Goal: Task Accomplishment & Management: Complete application form

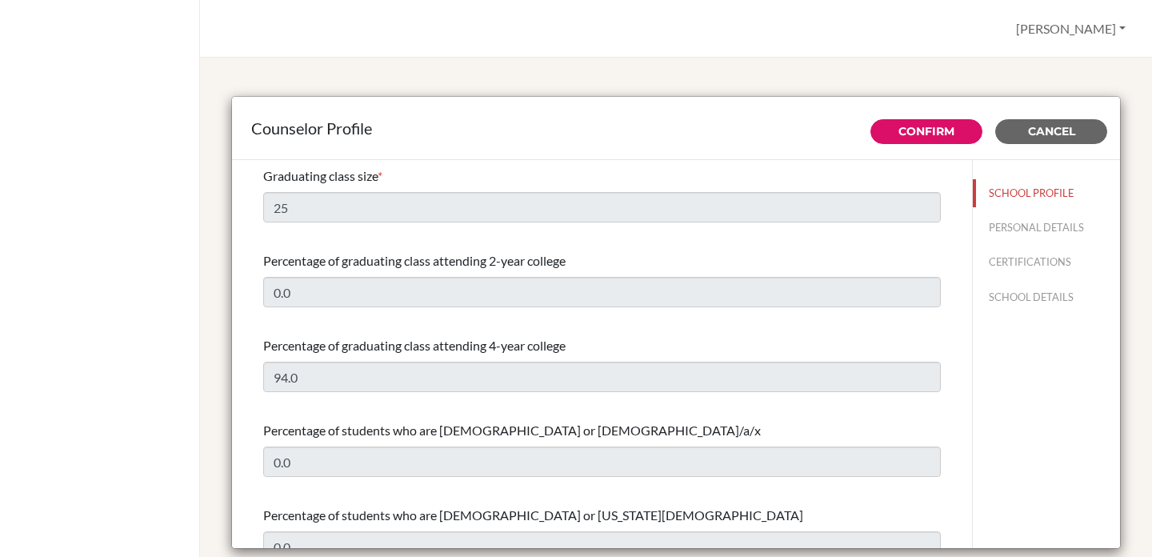
select select "1"
select select "351812"
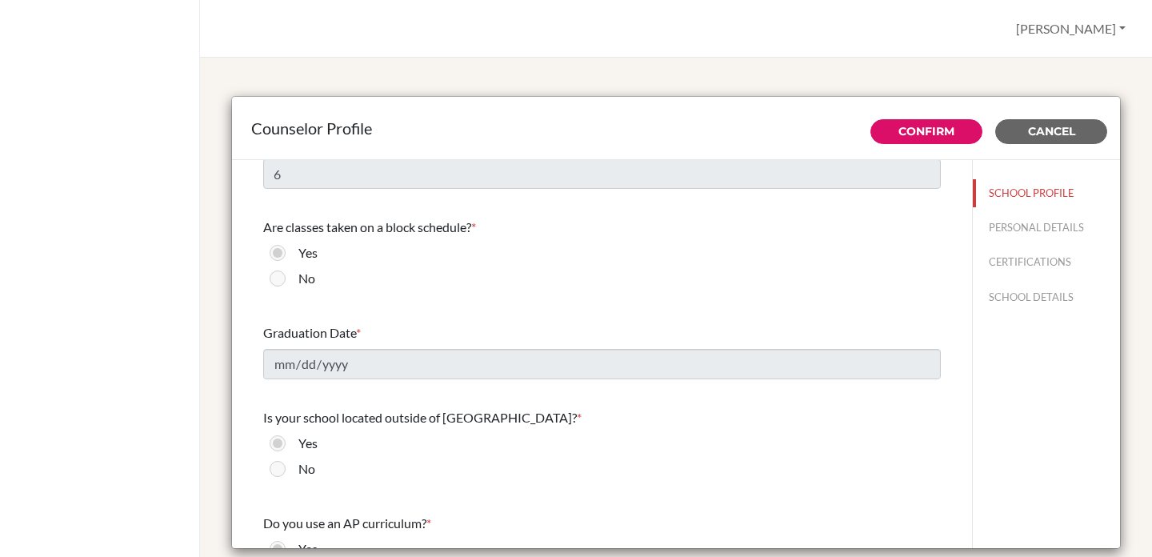
scroll to position [1616, 0]
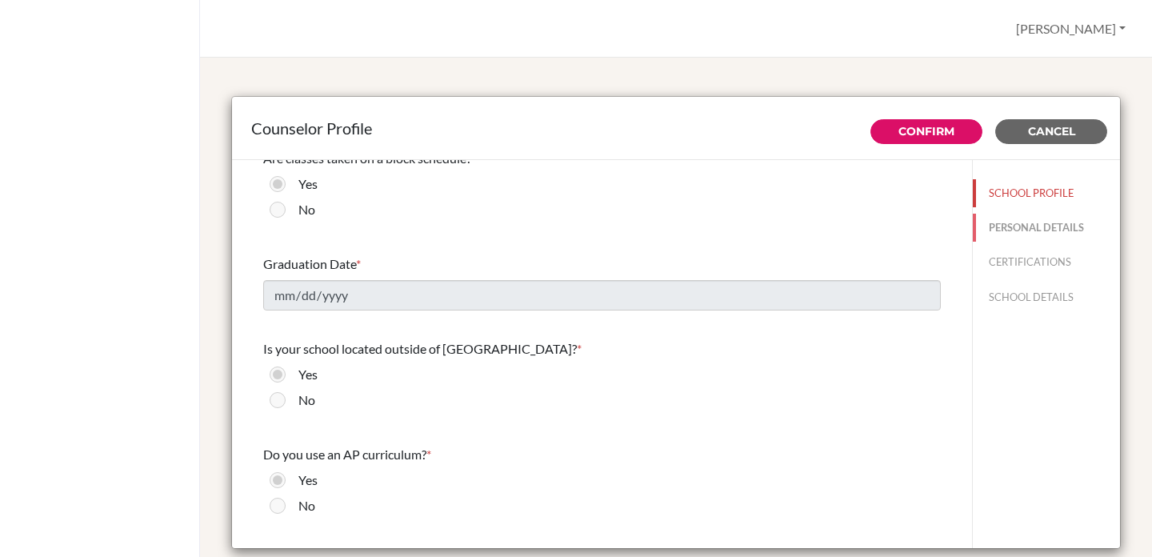
click at [1004, 226] on button "PERSONAL DETAILS" at bounding box center [1046, 228] width 147 height 28
type input "Dylan"
type input "Letellier"
type input "Secondary English Literature Teacher and Counselor"
type input "1.7033892457"
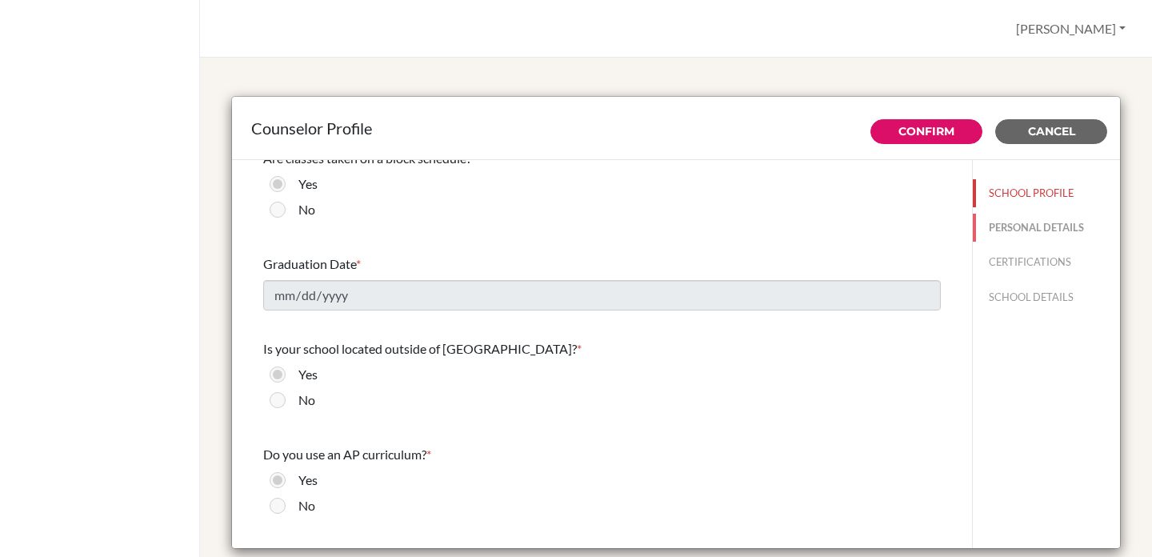
type input "dylan-letellier@bratislava.qsi.org"
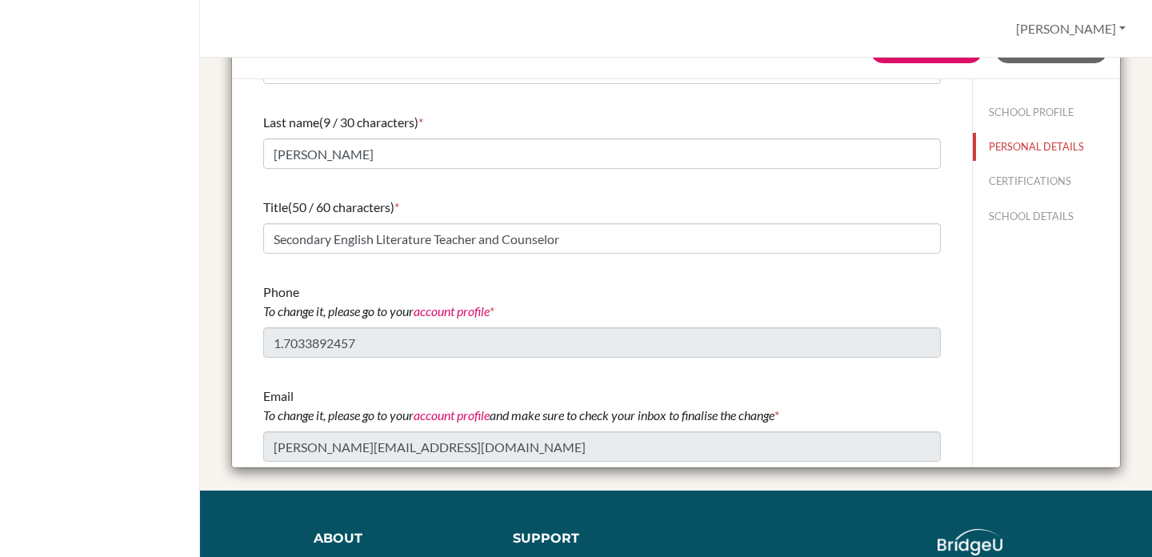
scroll to position [0, 0]
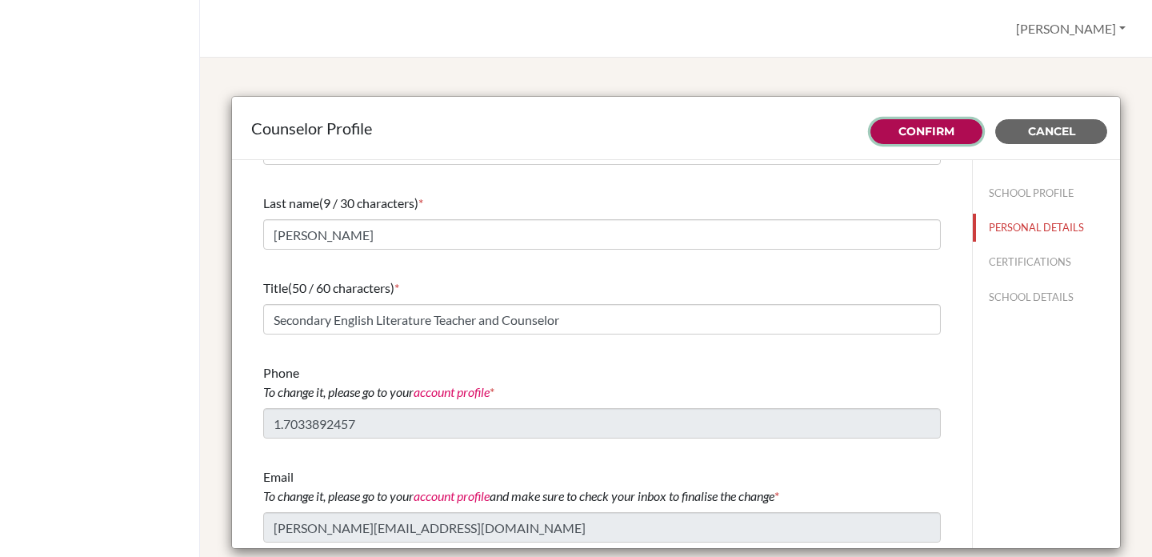
click at [930, 138] on link "Confirm" at bounding box center [926, 131] width 56 height 14
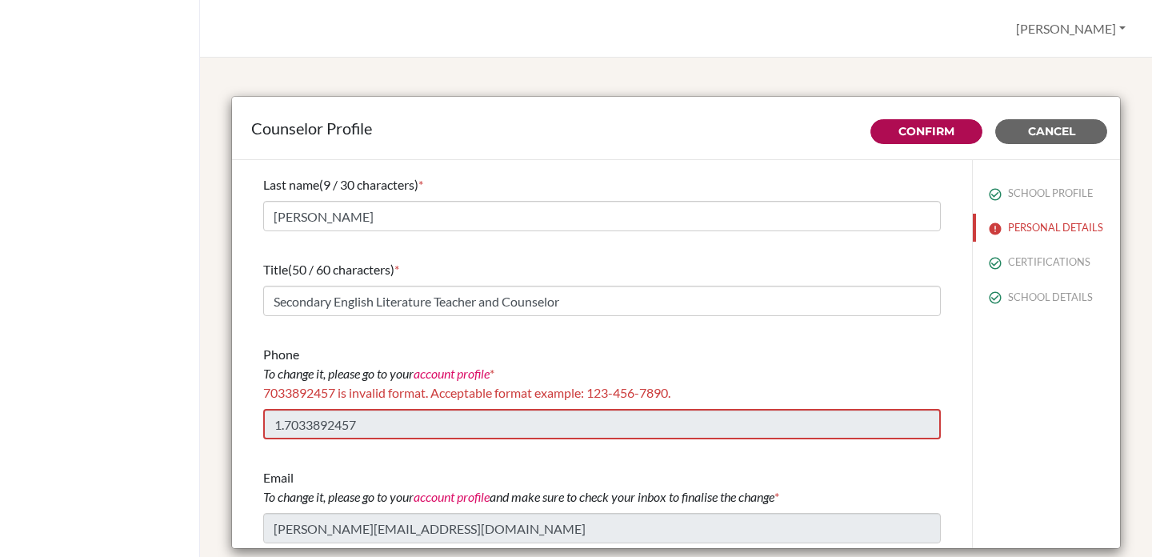
scroll to position [77, 0]
click at [454, 375] on link "account profile" at bounding box center [452, 372] width 76 height 15
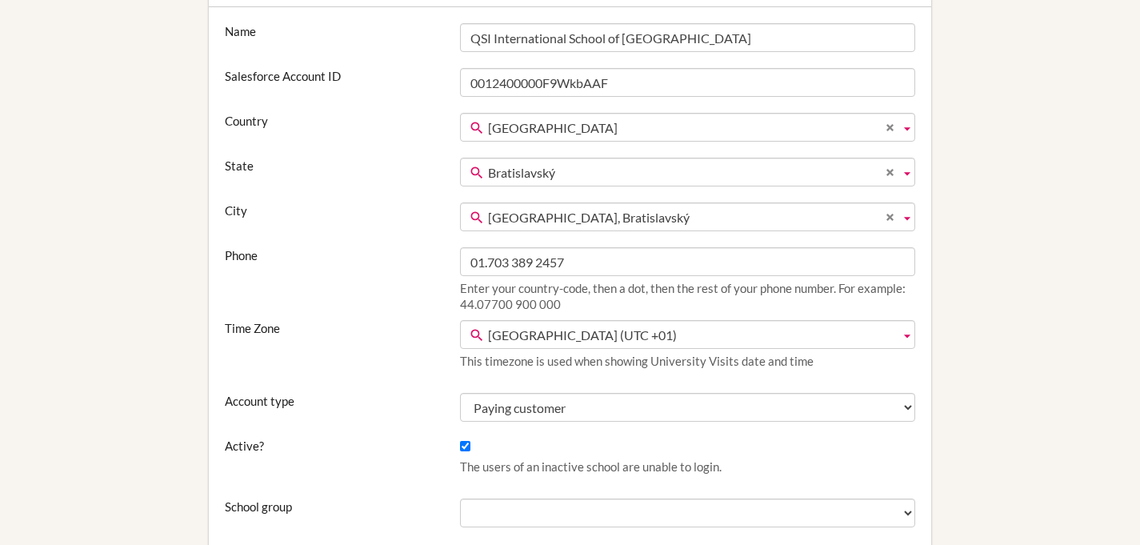
scroll to position [191, 0]
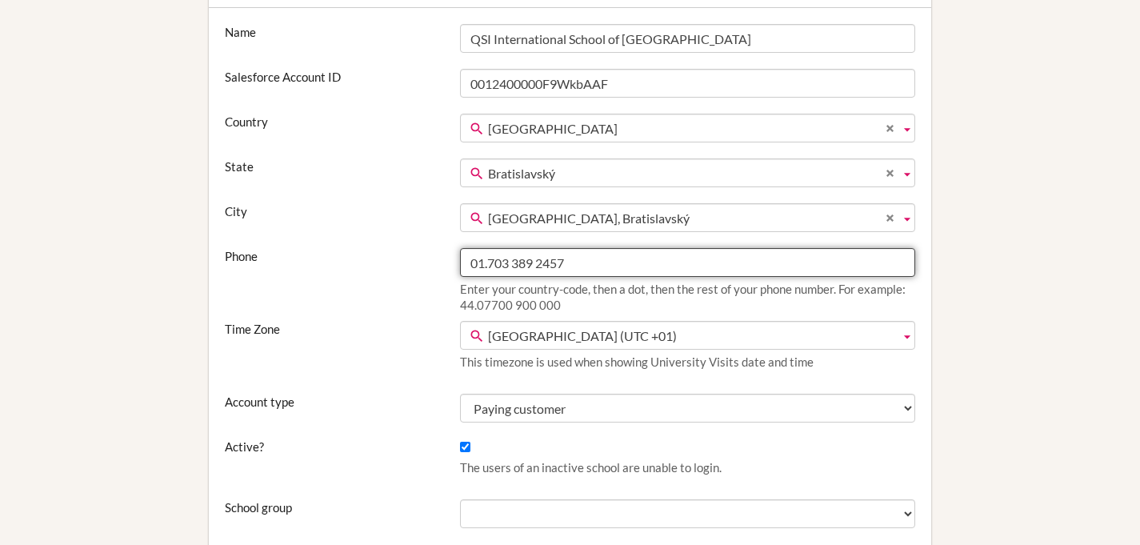
click at [514, 263] on input "01.703 389 2457" at bounding box center [687, 262] width 455 height 29
click at [538, 261] on input "01.703389 2457" at bounding box center [687, 262] width 455 height 29
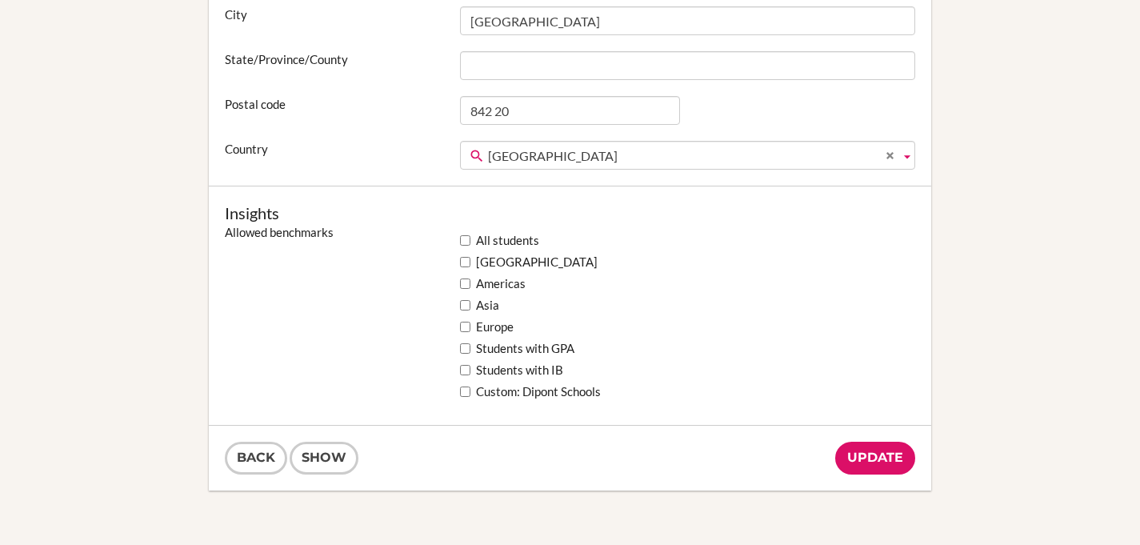
scroll to position [1400, 0]
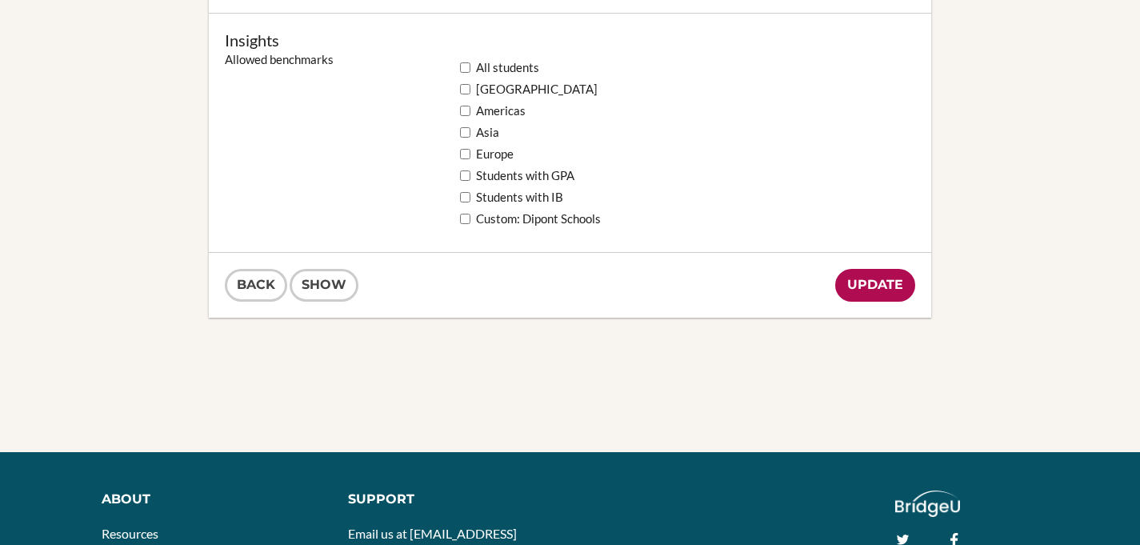
type input "01.7033892457"
click at [891, 278] on input "Update" at bounding box center [875, 285] width 80 height 33
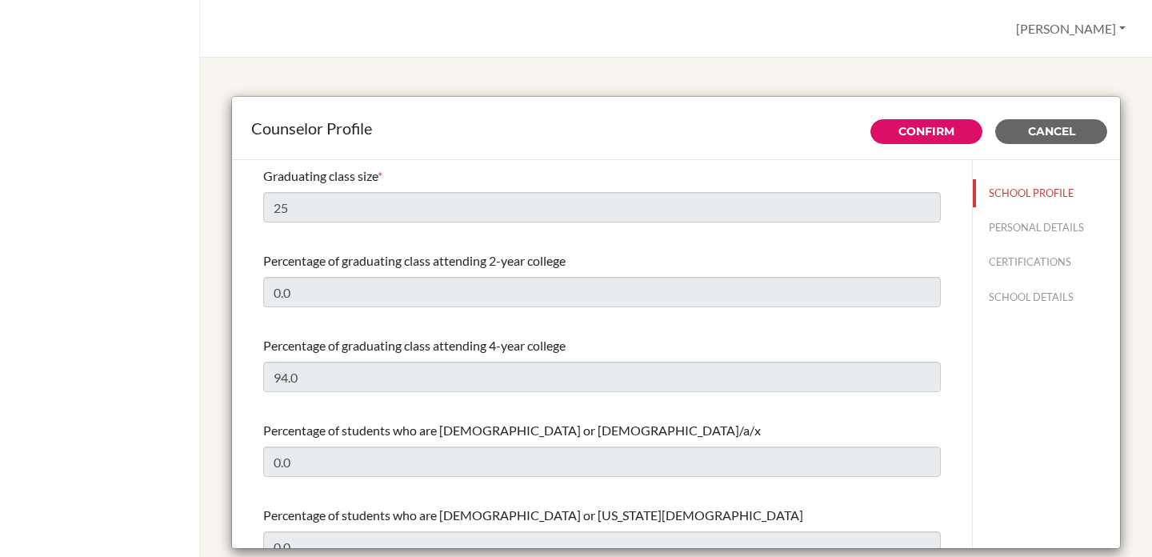
select select "1"
select select "351812"
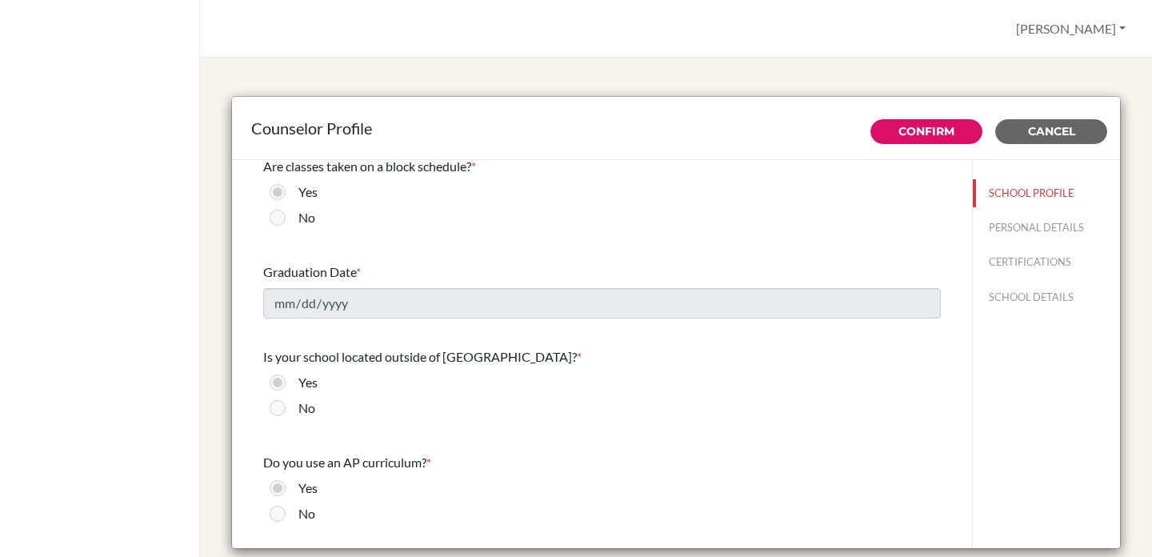
scroll to position [1638, 0]
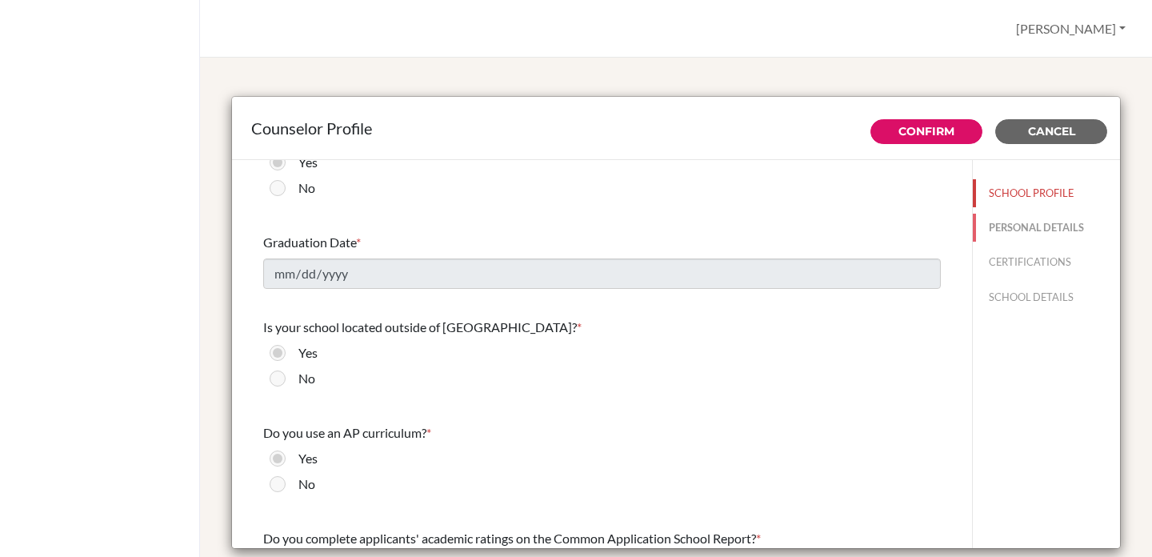
click at [990, 222] on button "PERSONAL DETAILS" at bounding box center [1046, 228] width 147 height 28
type input "[PERSON_NAME]"
type input "Letellier"
type input "Secondary English Literature Teacher and Counselor"
type input "1.7033892457"
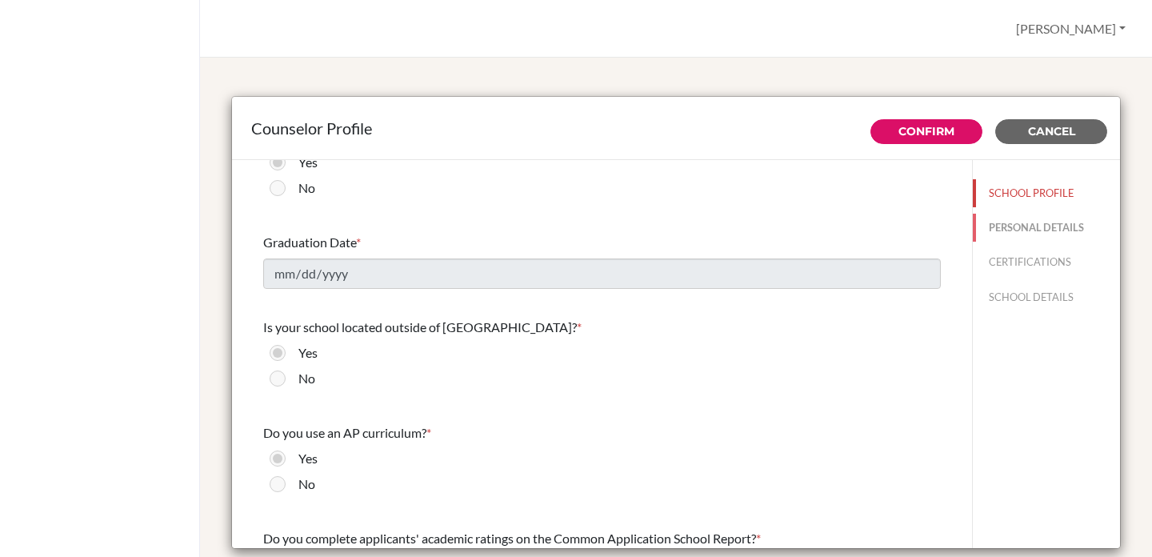
type input "dylan-letellier@bratislava.qsi.org"
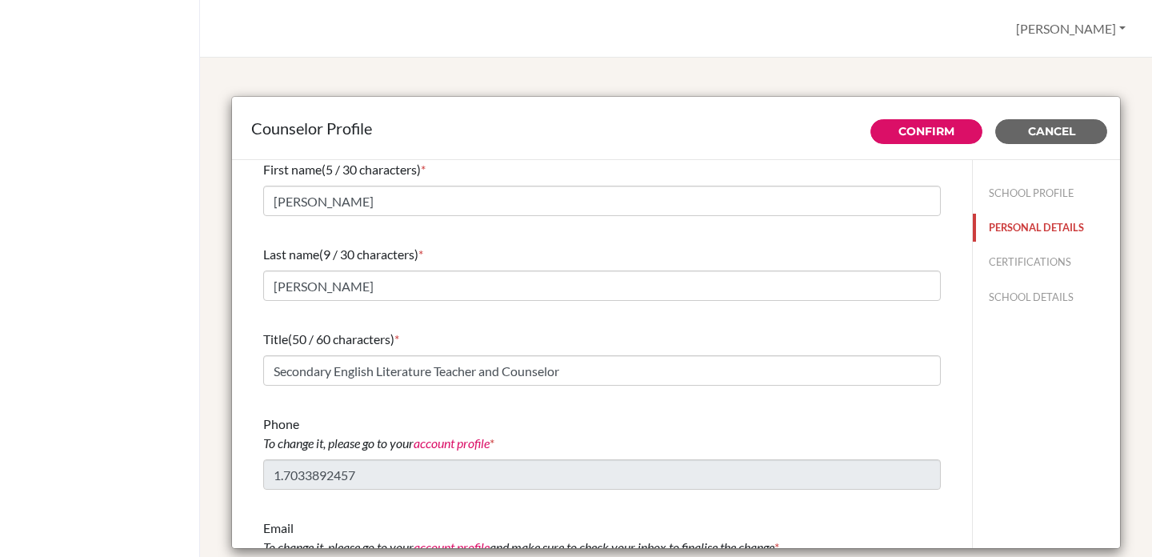
scroll to position [58, 0]
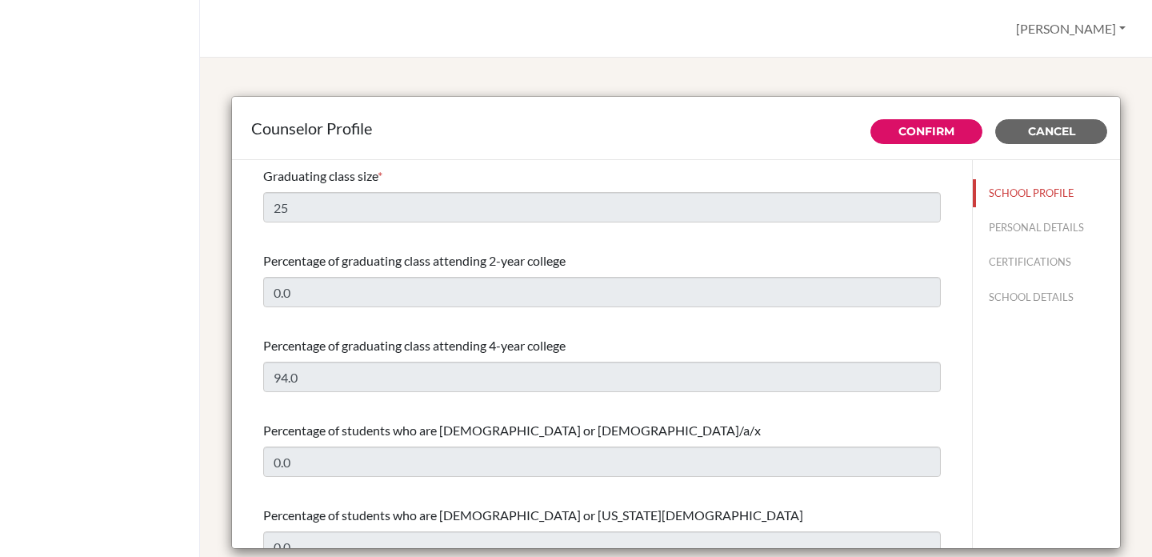
select select "1"
select select "351812"
click at [1025, 233] on button "PERSONAL DETAILS" at bounding box center [1046, 228] width 147 height 28
type input "[PERSON_NAME]"
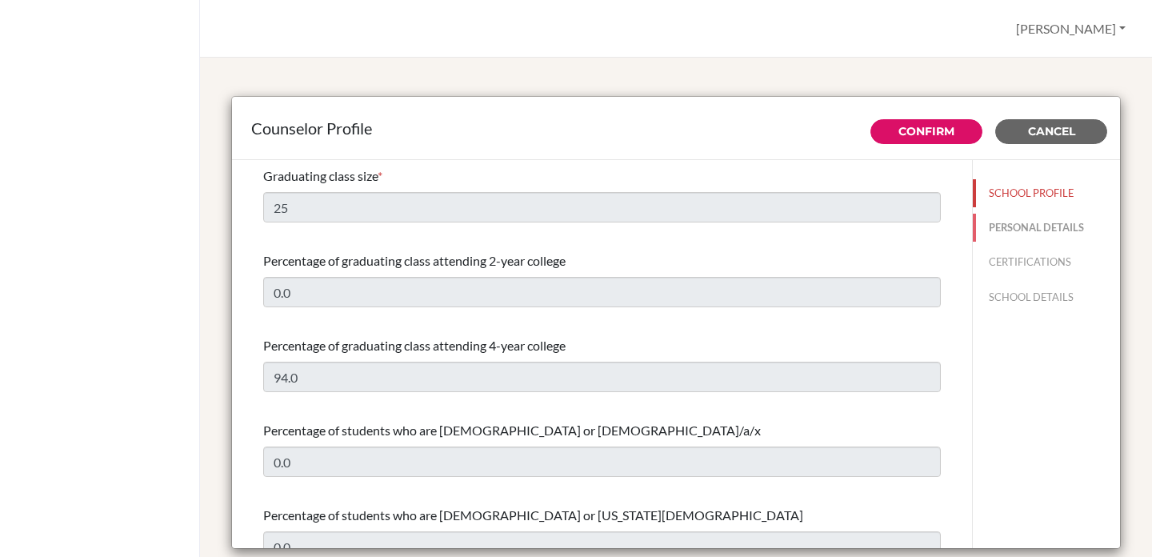
type input "Secondary English Literature Teacher and Counselor"
type input "1.7033892457"
type input "[PERSON_NAME][EMAIL_ADDRESS][DOMAIN_NAME]"
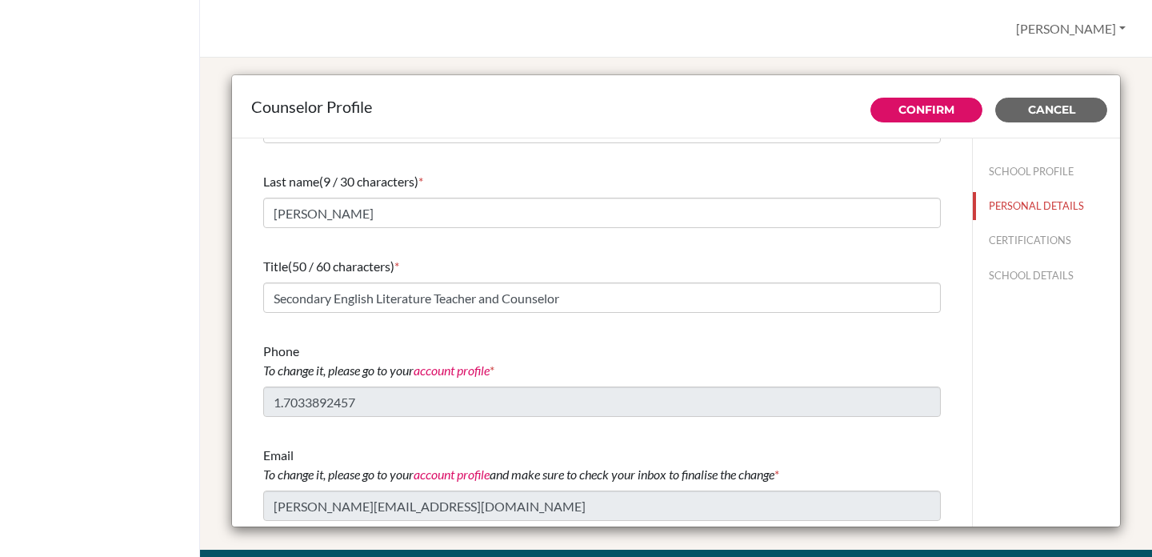
scroll to position [34, 0]
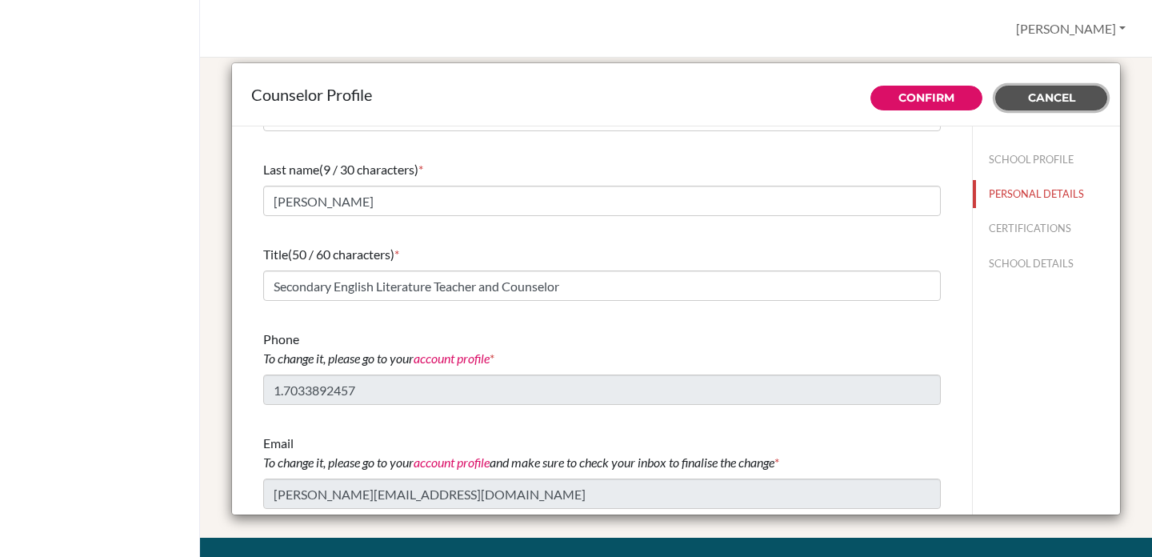
click at [1047, 98] on span "Cancel" at bounding box center [1051, 97] width 47 height 14
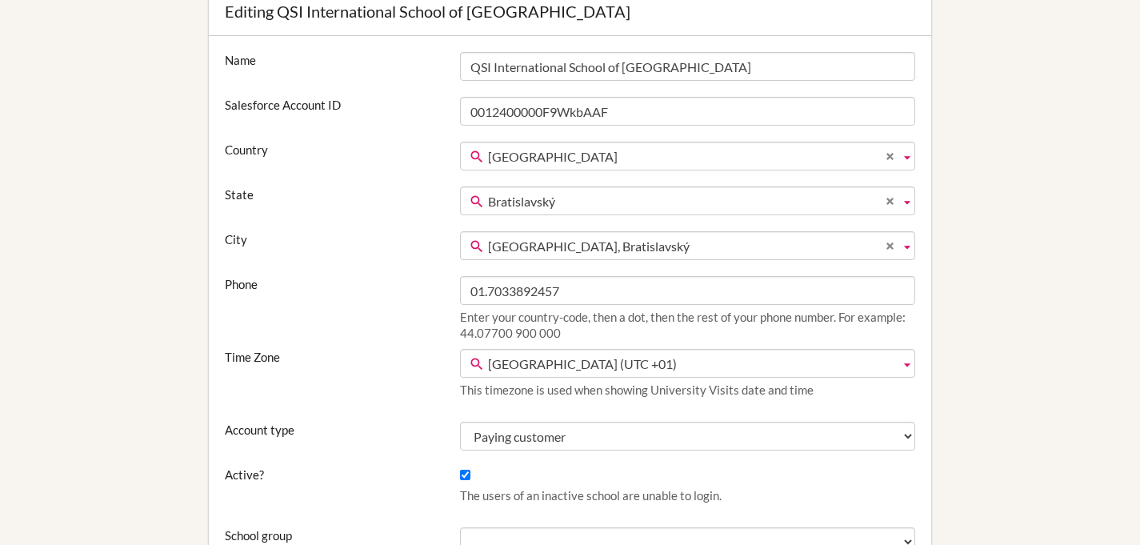
scroll to position [147, 0]
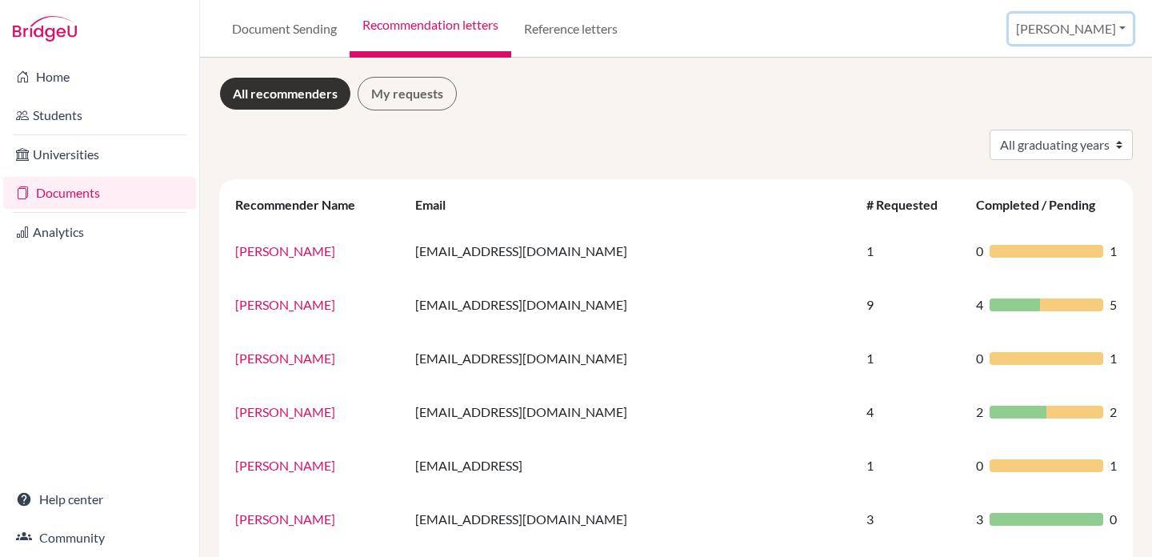
click at [1099, 35] on button "[PERSON_NAME]" at bounding box center [1071, 29] width 124 height 30
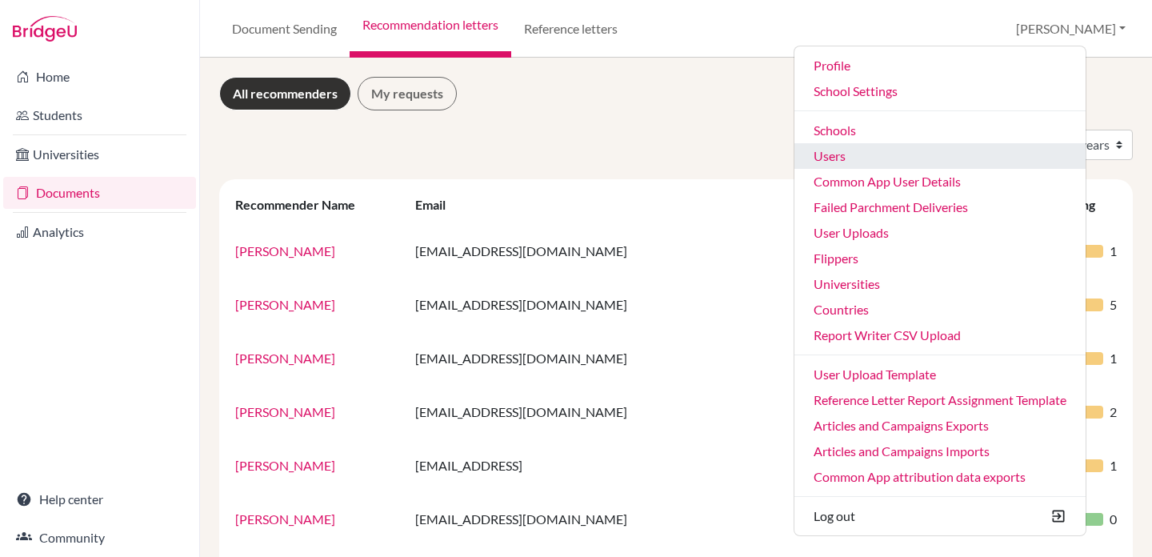
click at [922, 164] on link "Users" at bounding box center [939, 156] width 291 height 26
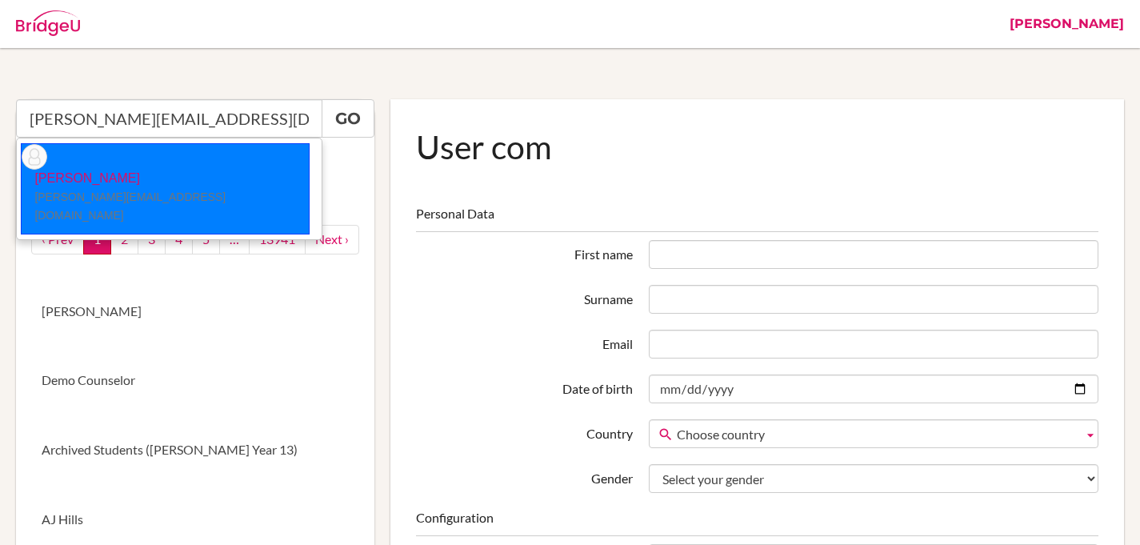
drag, startPoint x: 154, startPoint y: 157, endPoint x: 317, endPoint y: 120, distance: 167.3
click at [154, 170] on p "[PERSON_NAME] [PERSON_NAME][EMAIL_ADDRESS][DOMAIN_NAME]" at bounding box center [165, 197] width 287 height 55
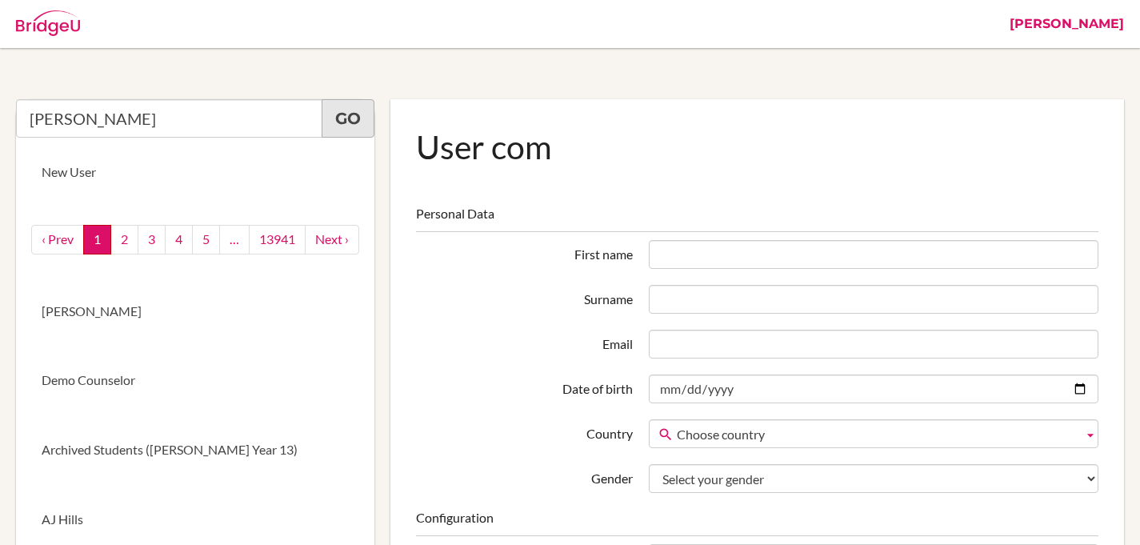
type input "[PERSON_NAME]"
click at [350, 110] on link "Go" at bounding box center [348, 118] width 53 height 38
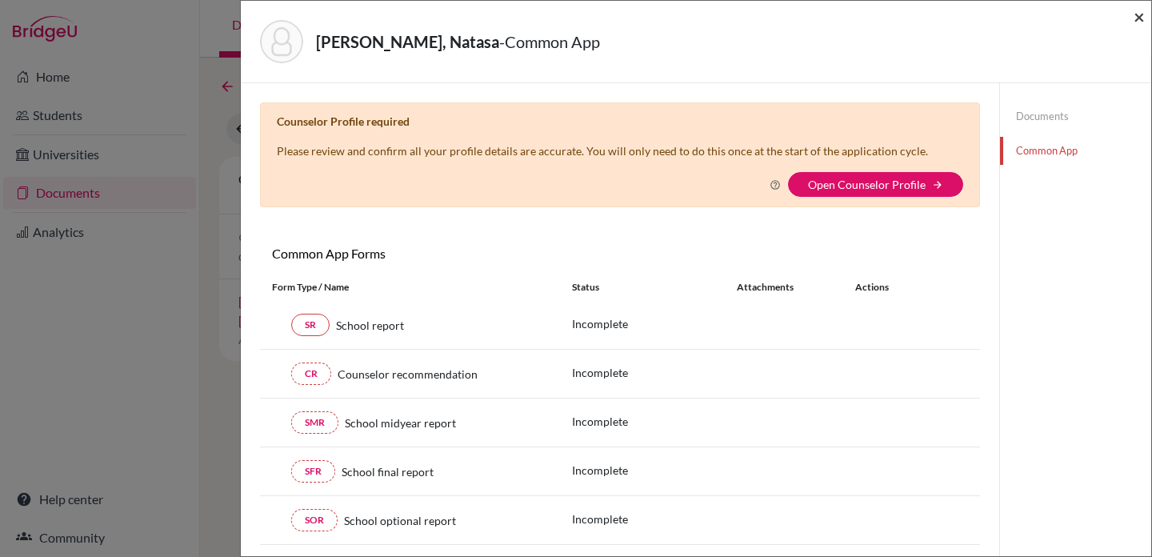
click at [1134, 15] on span "×" at bounding box center [1139, 16] width 11 height 23
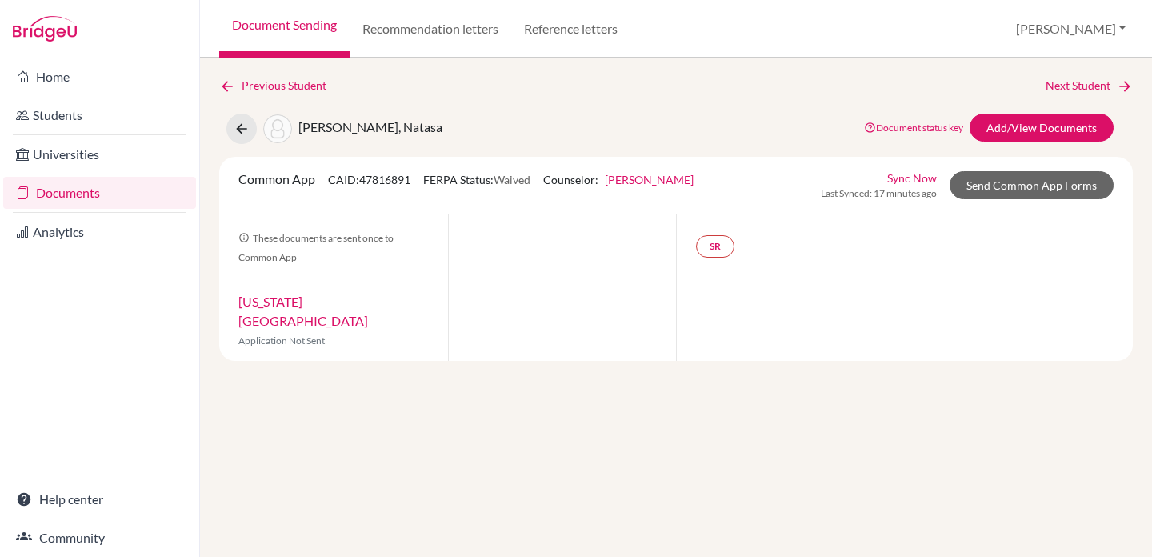
click at [86, 189] on link "Documents" at bounding box center [99, 193] width 193 height 32
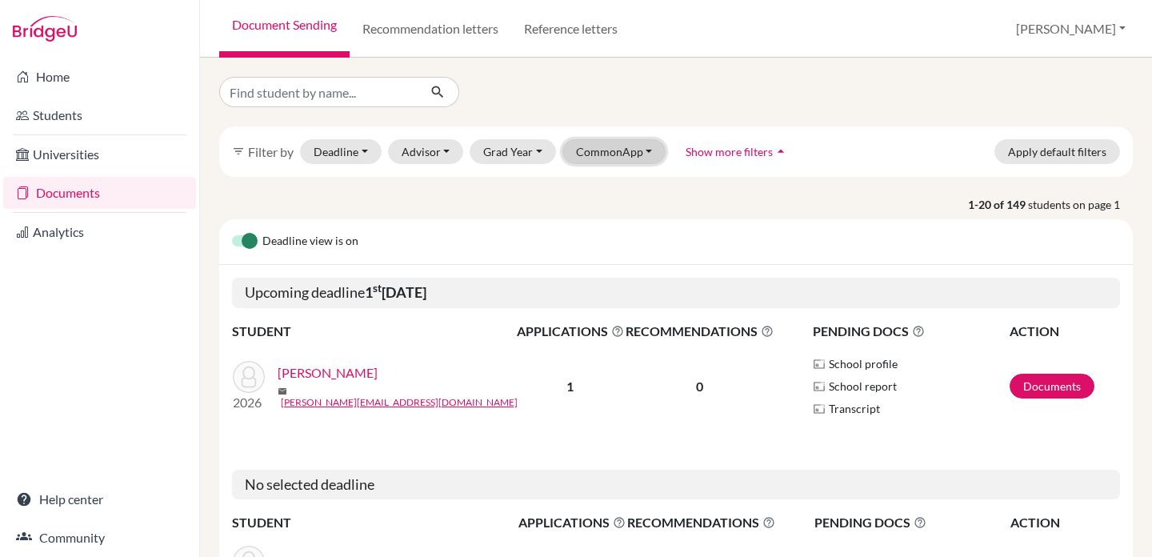
click at [582, 149] on button "CommonApp" at bounding box center [614, 151] width 104 height 25
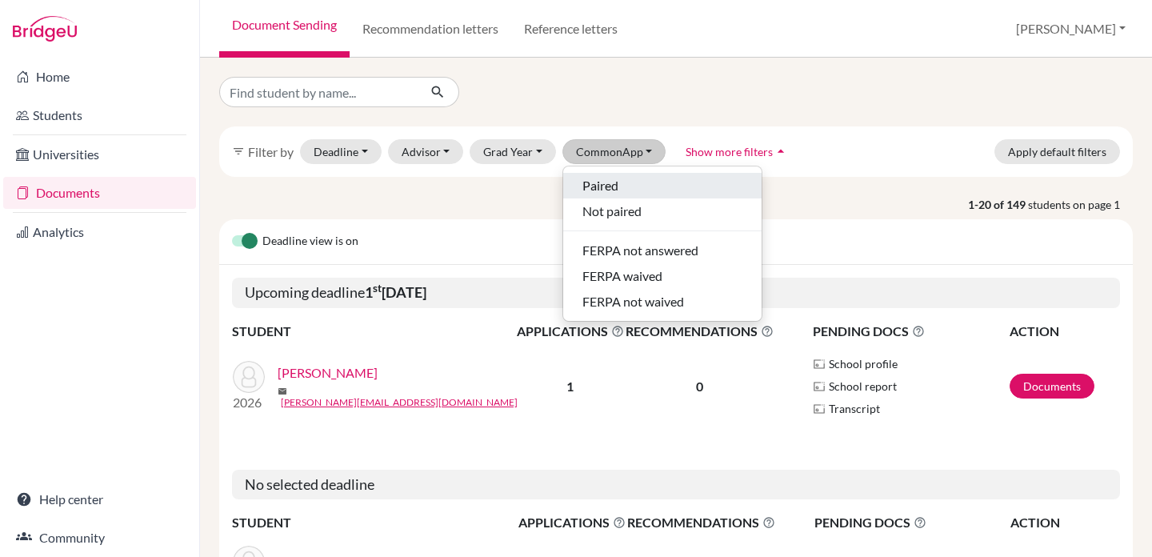
click at [599, 182] on span "Paired" at bounding box center [600, 185] width 36 height 19
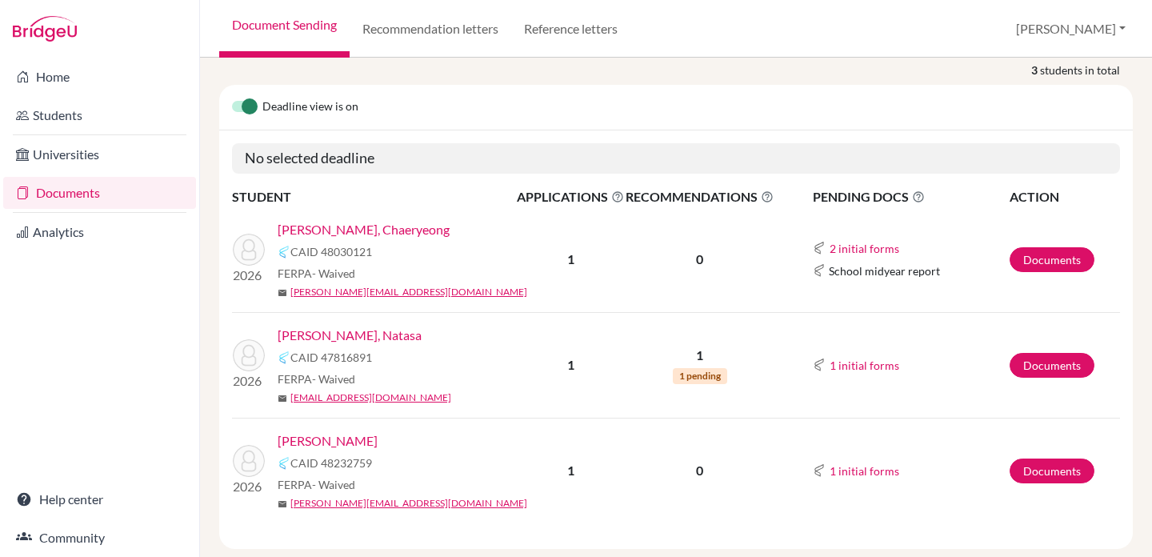
scroll to position [215, 0]
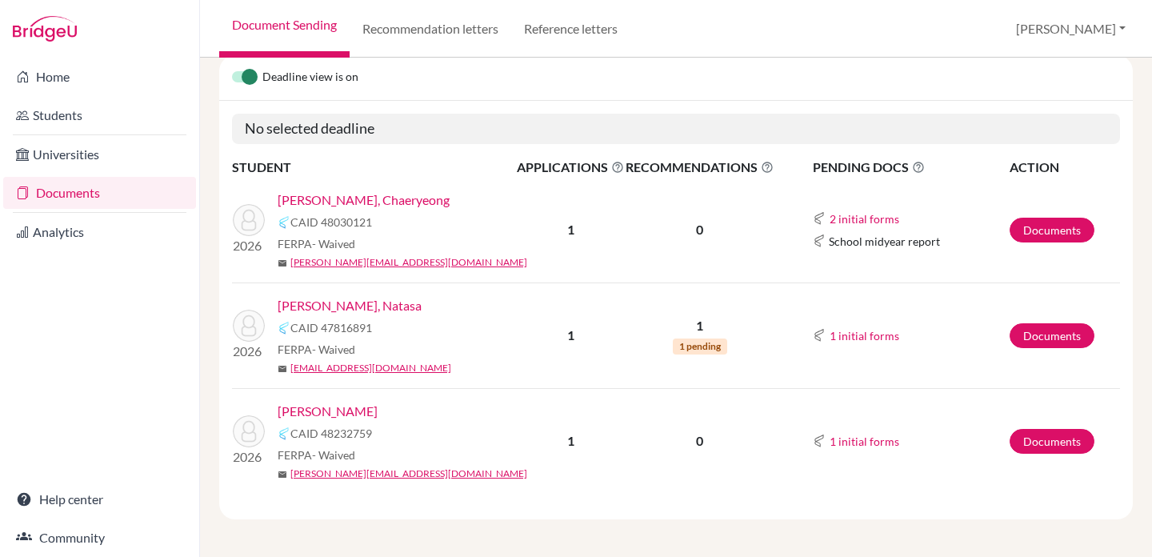
click at [341, 412] on link "Neamtu, Anna" at bounding box center [328, 411] width 100 height 19
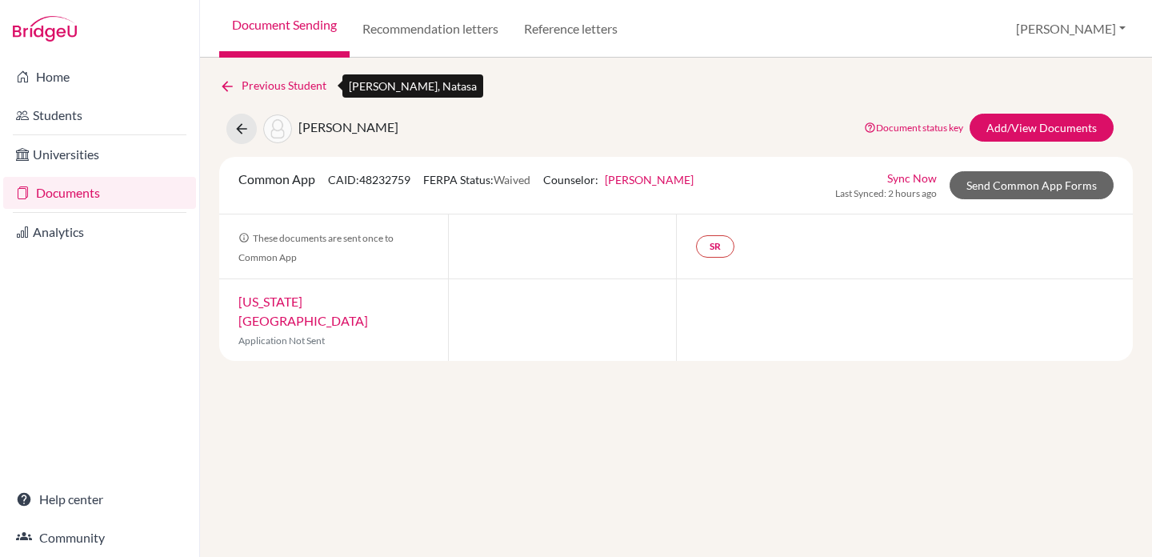
click at [223, 84] on icon at bounding box center [227, 86] width 16 height 16
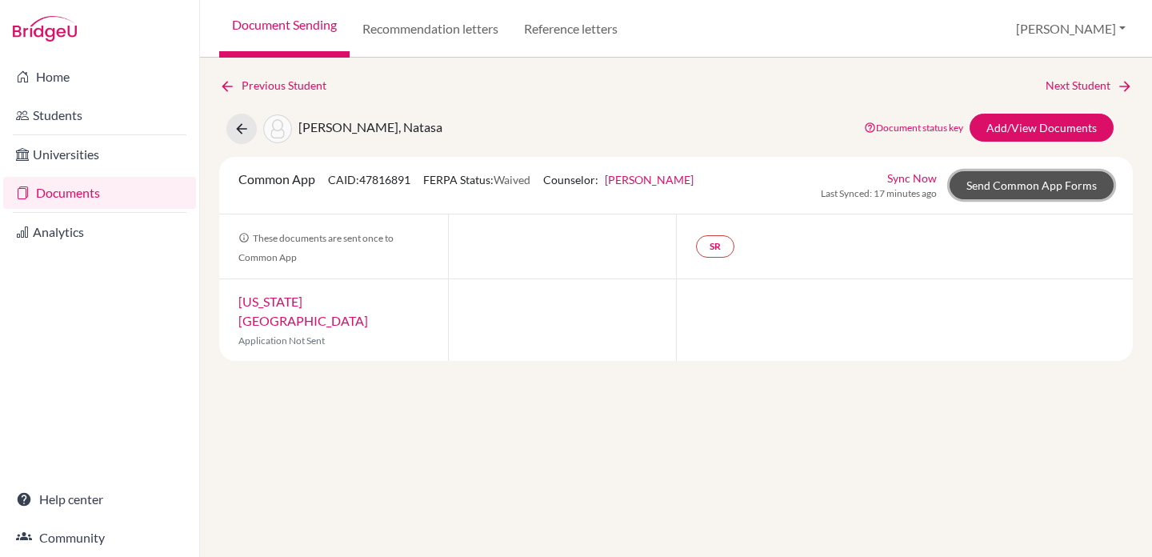
click at [1048, 190] on link "Send Common App Forms" at bounding box center [1032, 185] width 164 height 28
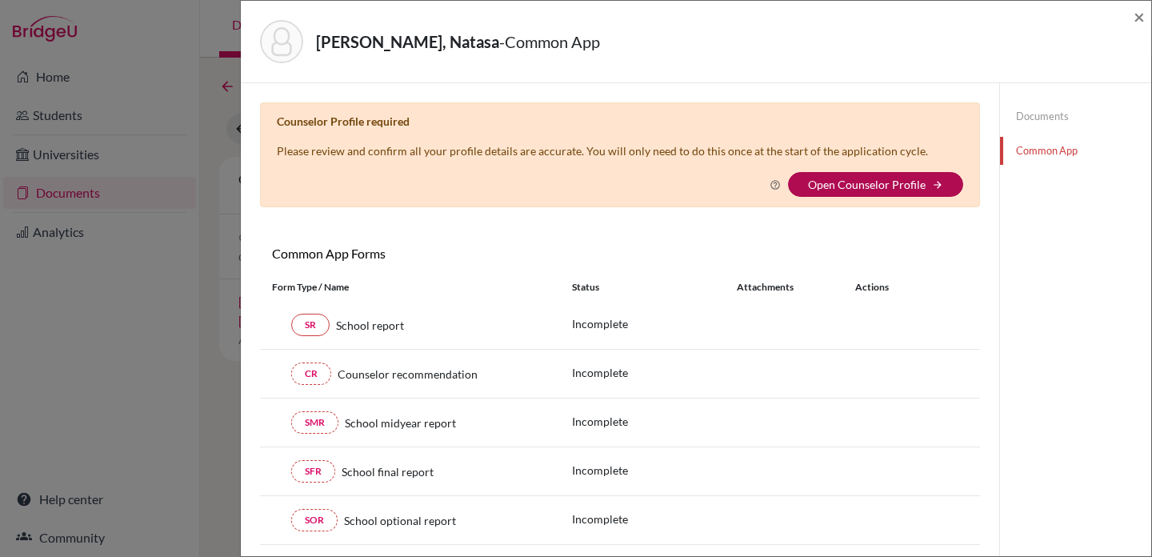
click at [826, 182] on link "Open Counselor Profile" at bounding box center [867, 185] width 118 height 14
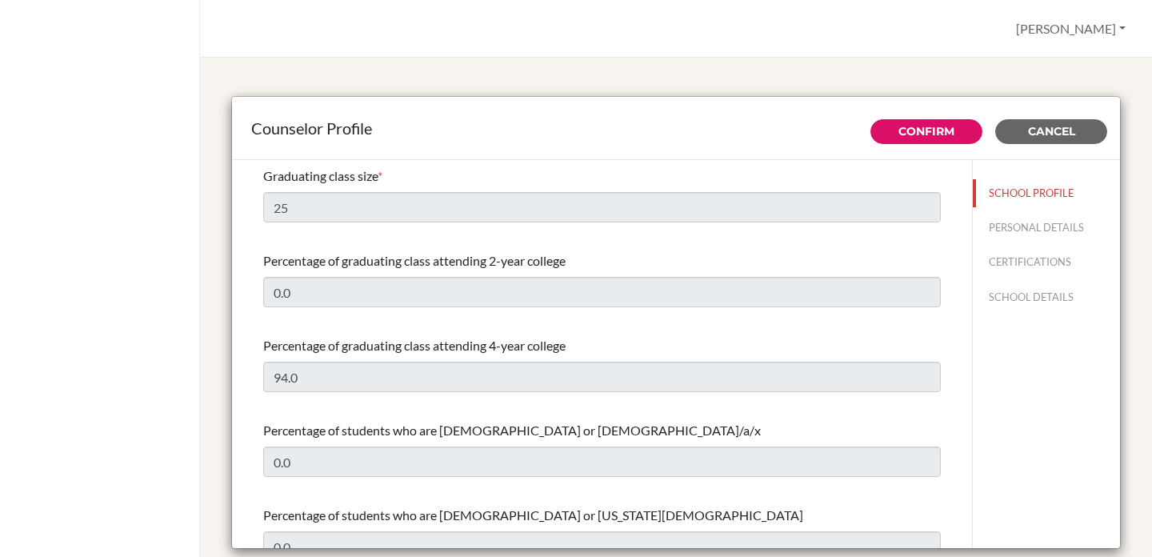
select select "1"
select select "351812"
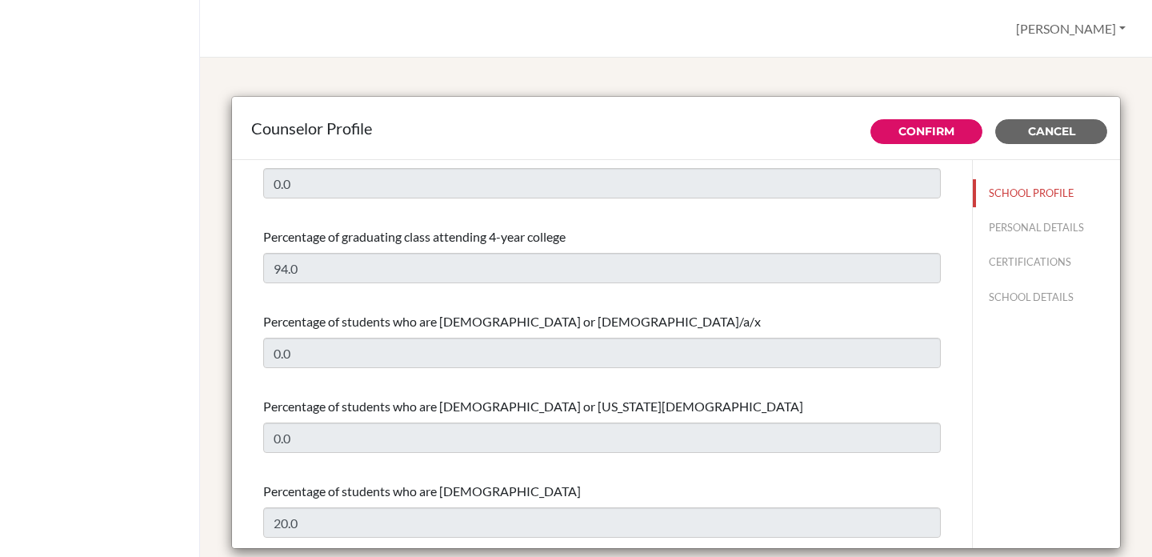
scroll to position [121, 0]
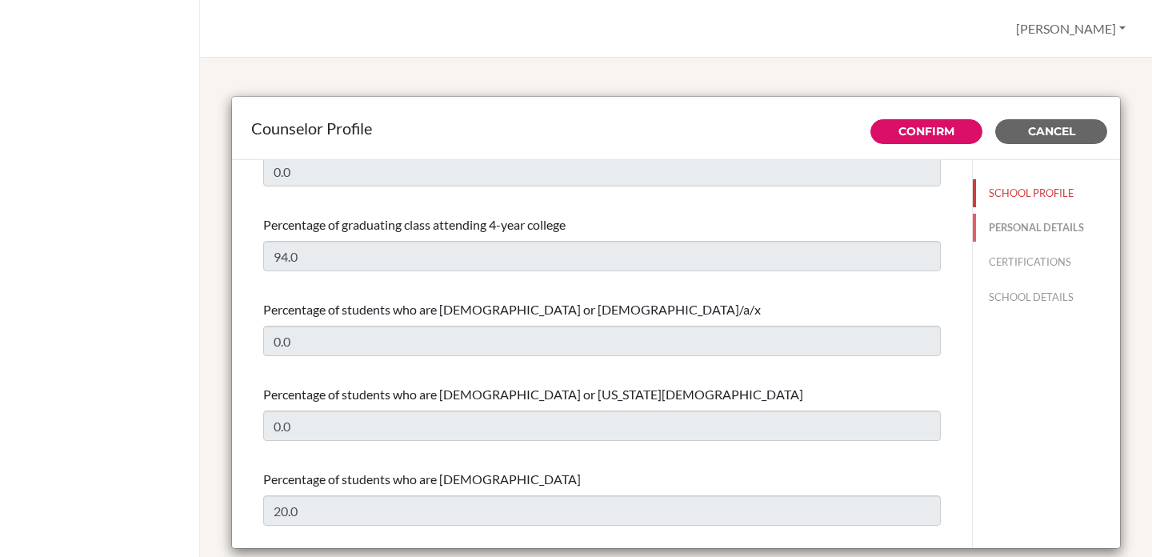
click at [989, 228] on button "PERSONAL DETAILS" at bounding box center [1046, 228] width 147 height 28
type input "[PERSON_NAME]"
type input "Secondary English Literature Teacher and Counselor"
type input "1.7033892457"
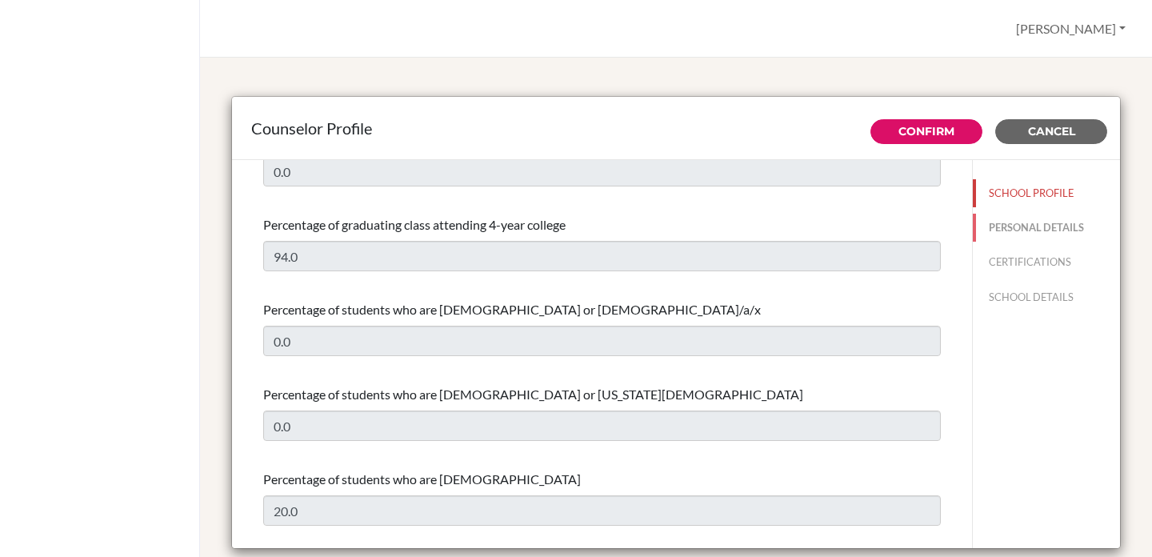
type input "[PERSON_NAME][EMAIL_ADDRESS][DOMAIN_NAME]"
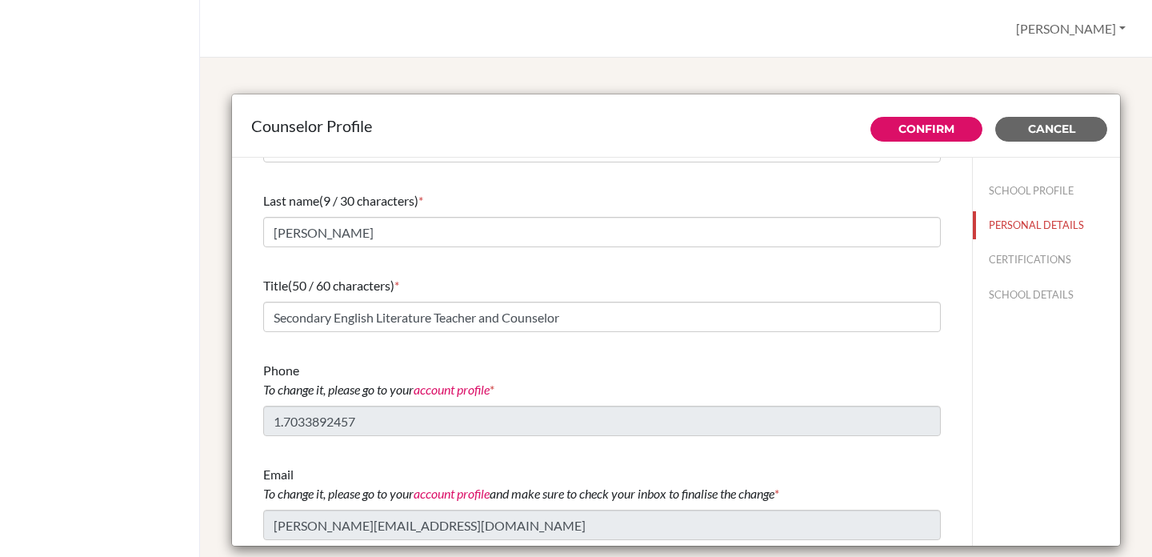
scroll to position [3, 0]
click at [974, 191] on button "SCHOOL PROFILE" at bounding box center [1046, 190] width 147 height 28
type input "25"
type input "0.0"
type input "94.0"
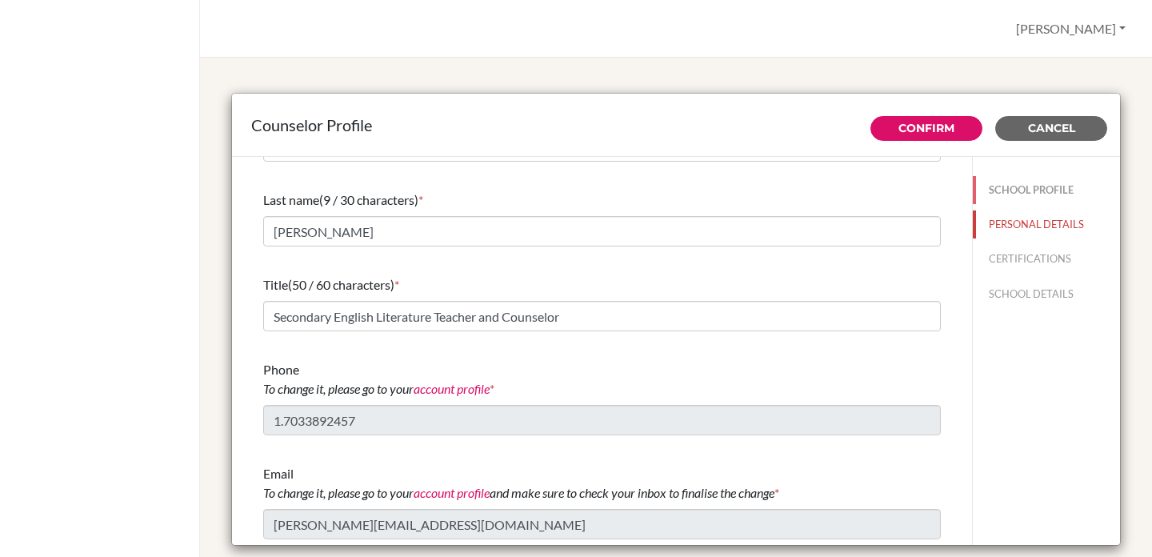
type input "0.0"
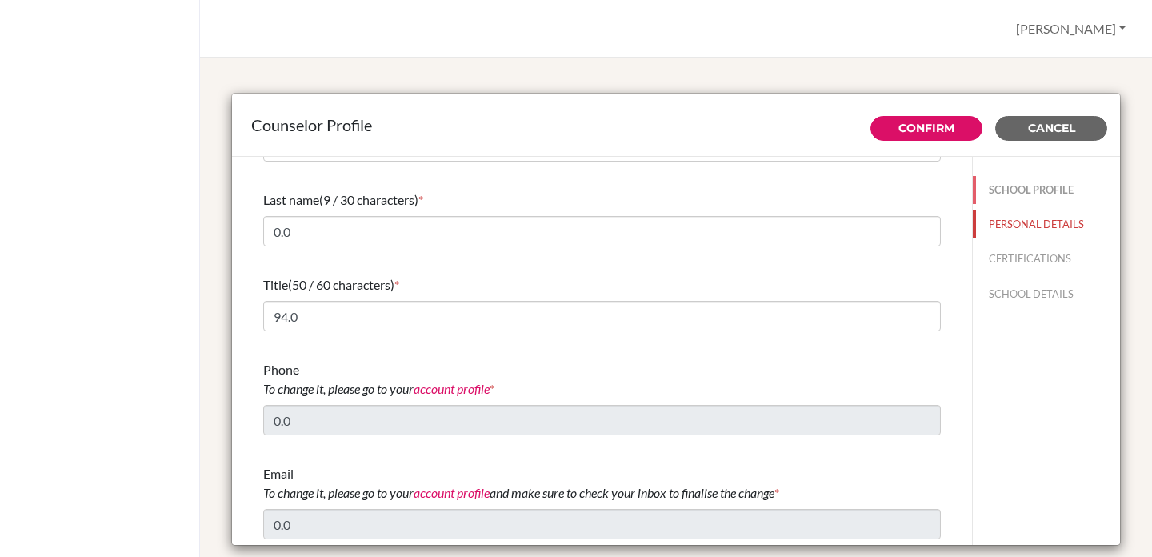
scroll to position [0, 0]
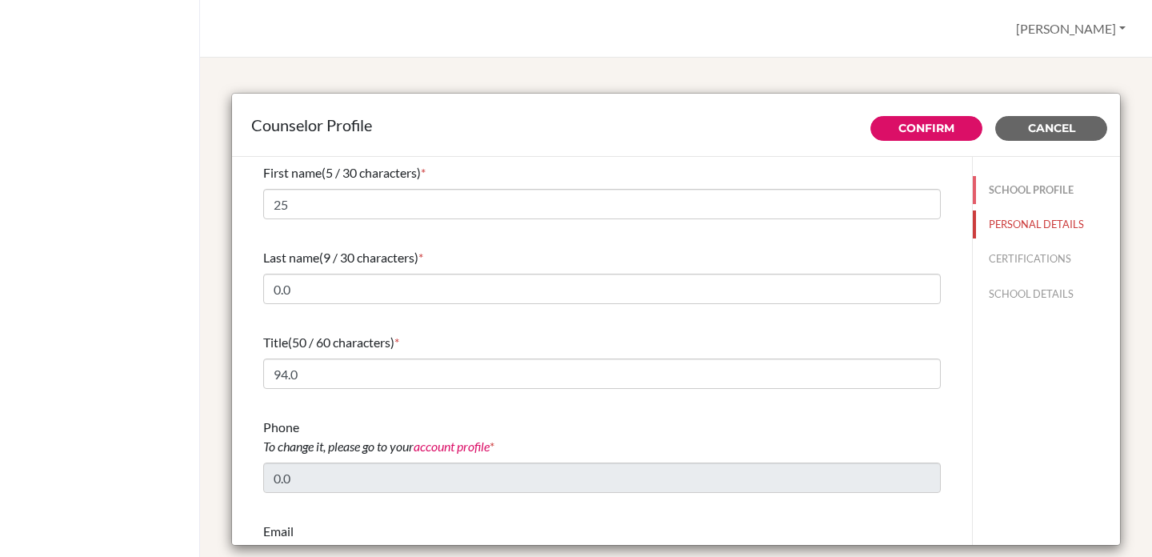
select select "1"
select select "351812"
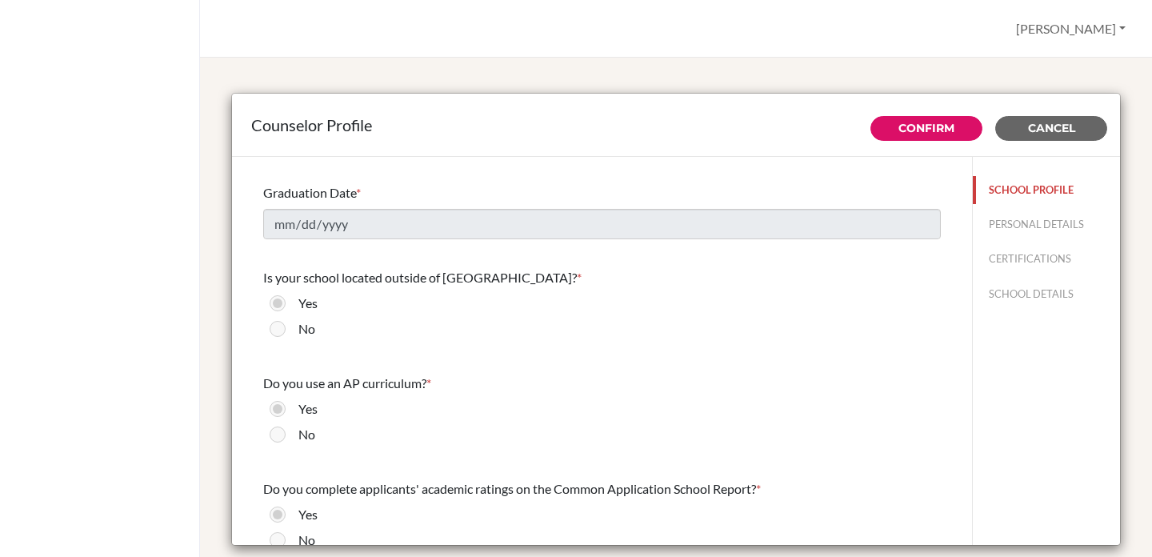
scroll to position [1952, 0]
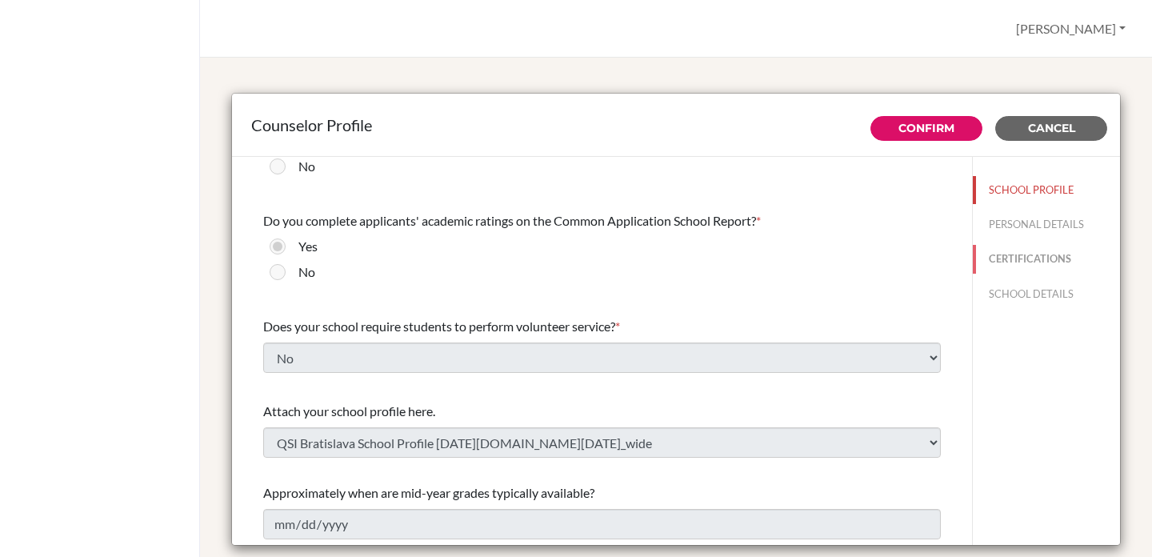
click at [998, 257] on button "CERTIFICATIONS" at bounding box center [1046, 259] width 147 height 28
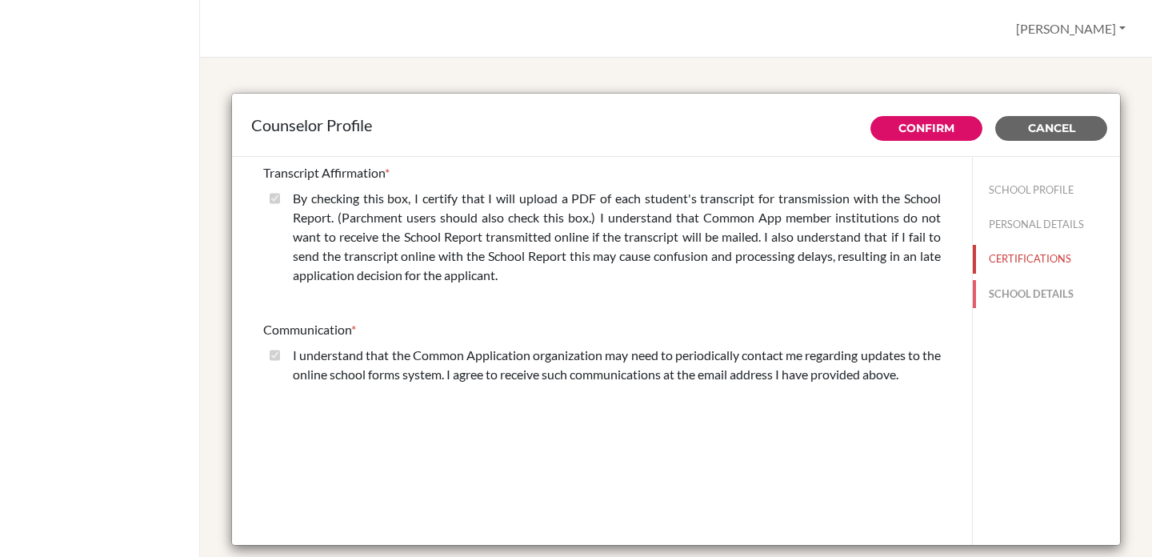
click at [1011, 292] on button "SCHOOL DETAILS" at bounding box center [1046, 294] width 147 height 28
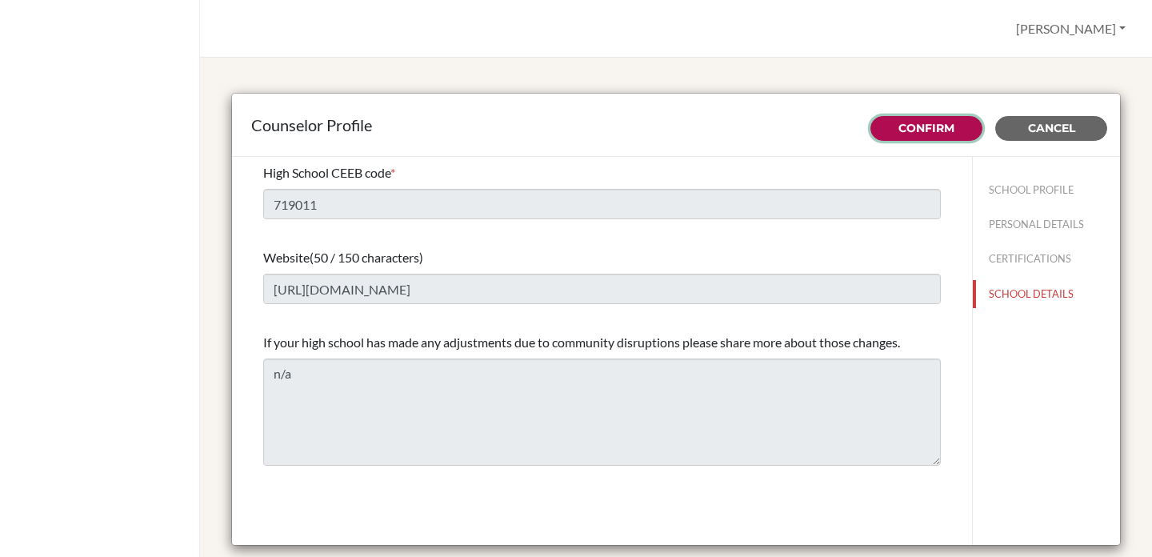
click at [921, 132] on link "Confirm" at bounding box center [926, 128] width 56 height 14
type input "[PERSON_NAME]"
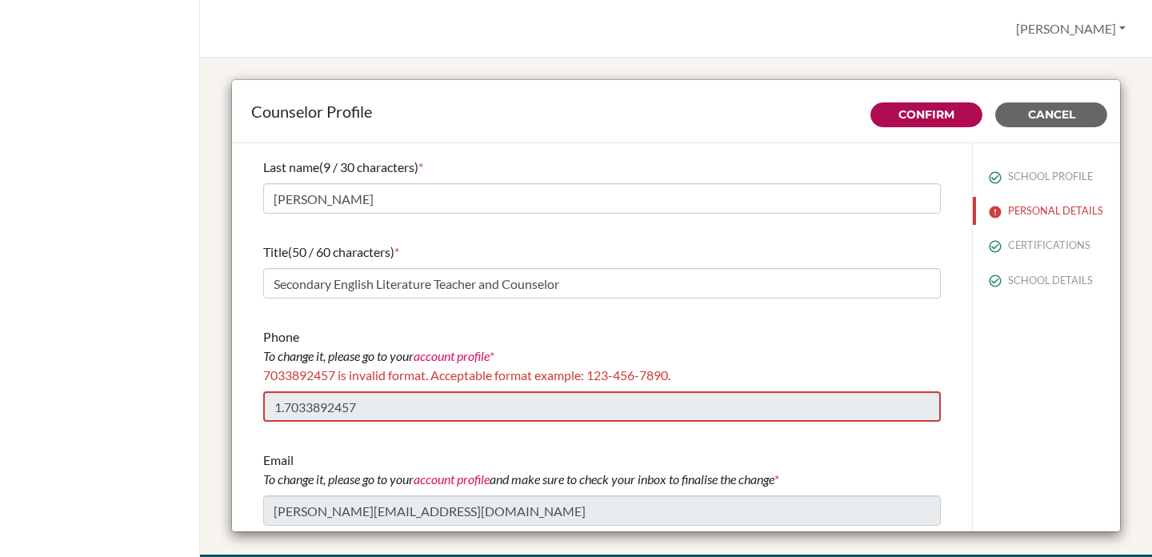
scroll to position [33, 0]
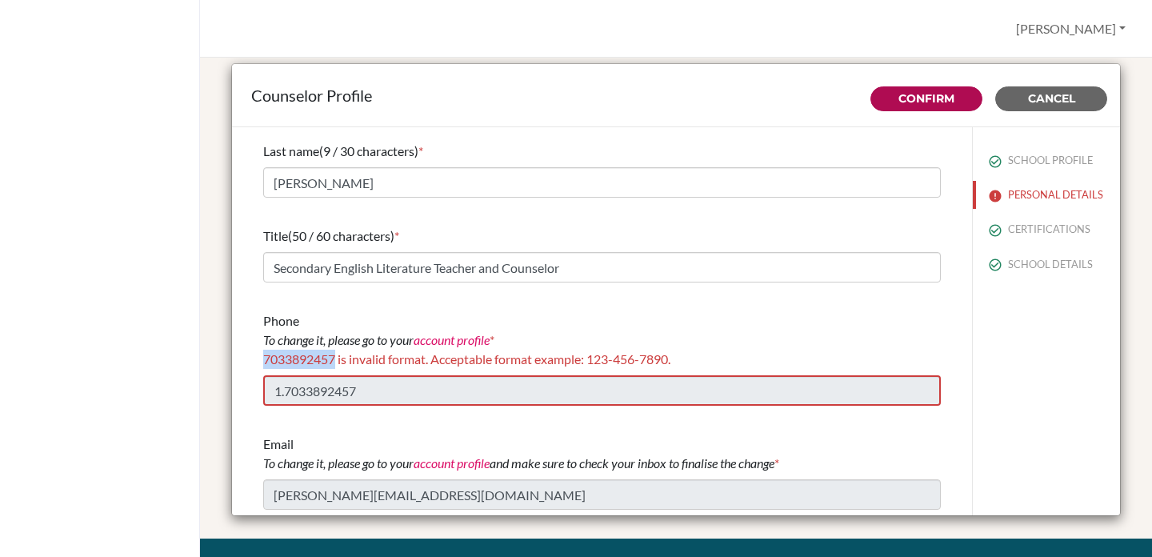
drag, startPoint x: 336, startPoint y: 361, endPoint x: 262, endPoint y: 359, distance: 73.6
click at [263, 359] on span "7033892457 is invalid format. Acceptable format example: 123-456-7890." at bounding box center [466, 358] width 407 height 15
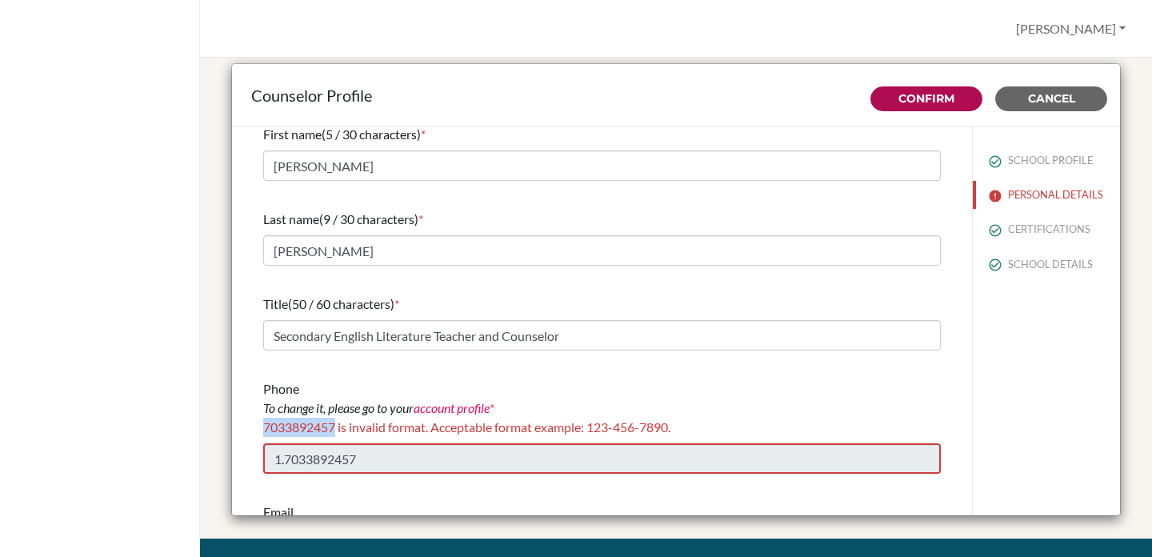
scroll to position [0, 0]
